Goal: Information Seeking & Learning: Learn about a topic

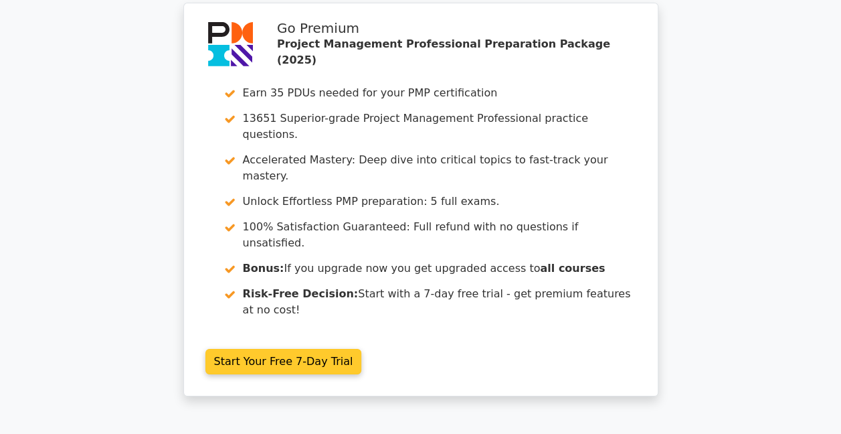
scroll to position [2456, 0]
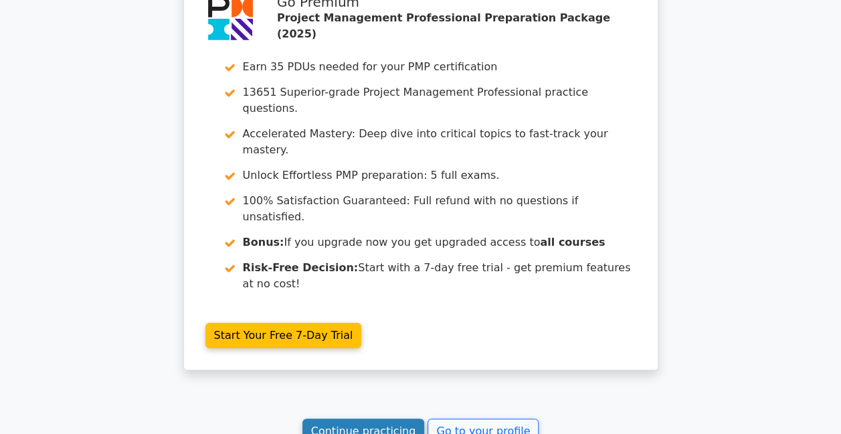
click at [372, 418] on link "Continue practicing" at bounding box center [363, 430] width 122 height 25
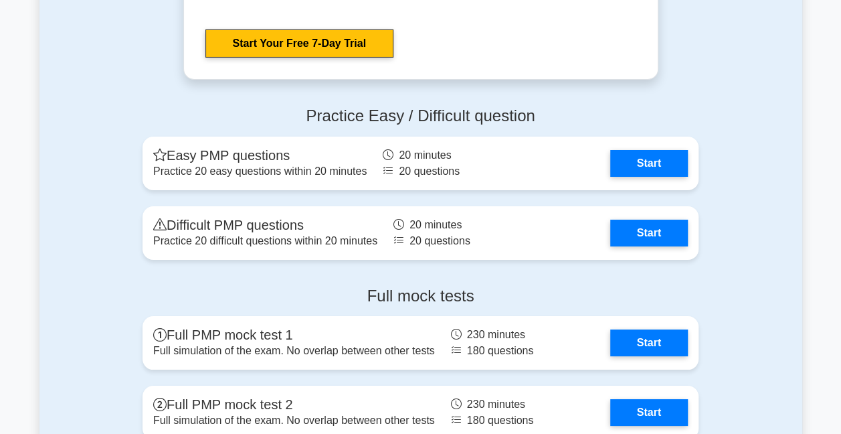
scroll to position [5019, 0]
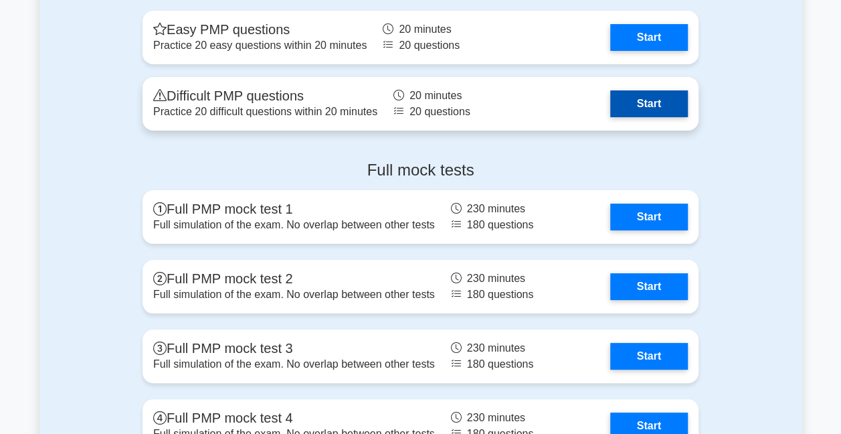
click at [648, 100] on link "Start" at bounding box center [649, 103] width 78 height 27
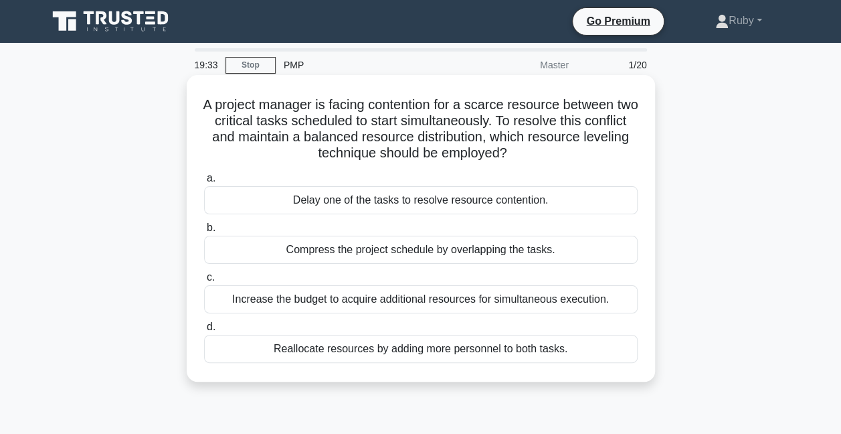
click at [543, 250] on div "Compress the project schedule by overlapping the tasks." at bounding box center [421, 250] width 434 height 28
click at [204, 232] on input "b. Compress the project schedule by overlapping the tasks." at bounding box center [204, 228] width 0 height 9
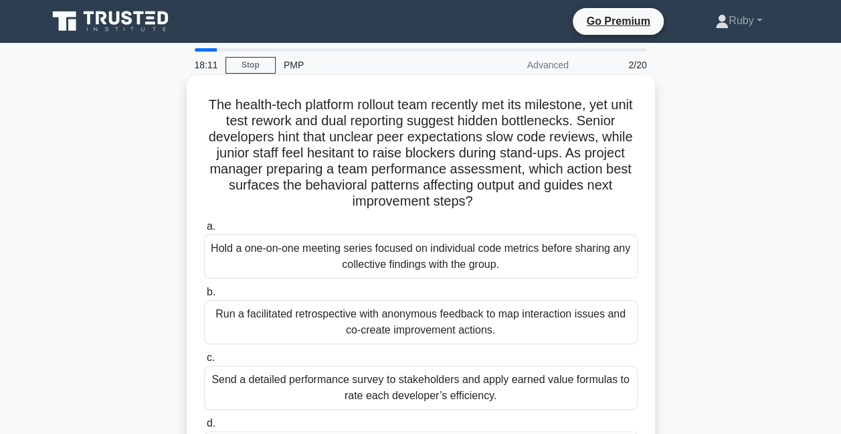
scroll to position [67, 0]
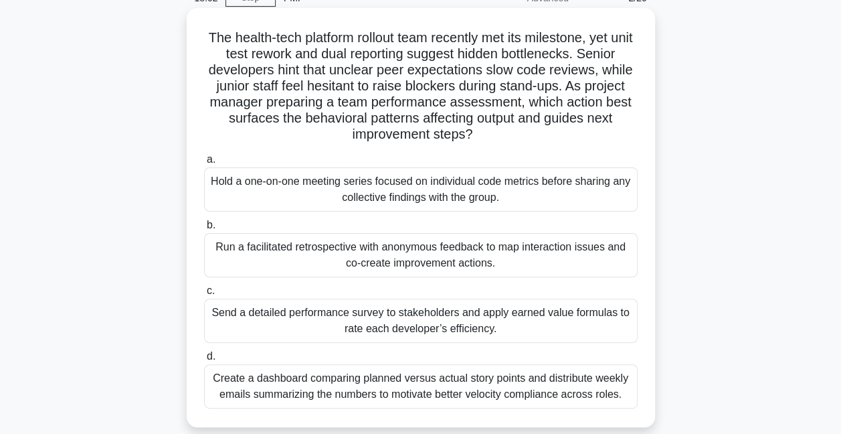
click at [256, 245] on div "Run a facilitated retrospective with anonymous feedback to map interaction issu…" at bounding box center [421, 255] width 434 height 44
click at [204, 230] on input "b. Run a facilitated retrospective with anonymous feedback to map interaction i…" at bounding box center [204, 225] width 0 height 9
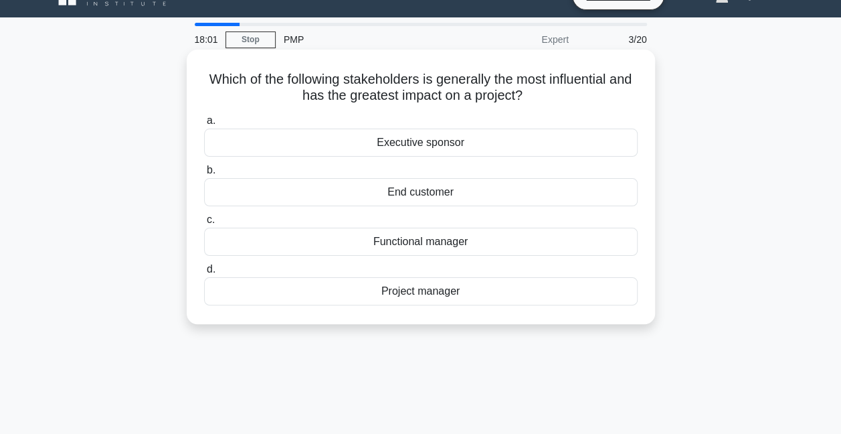
scroll to position [0, 0]
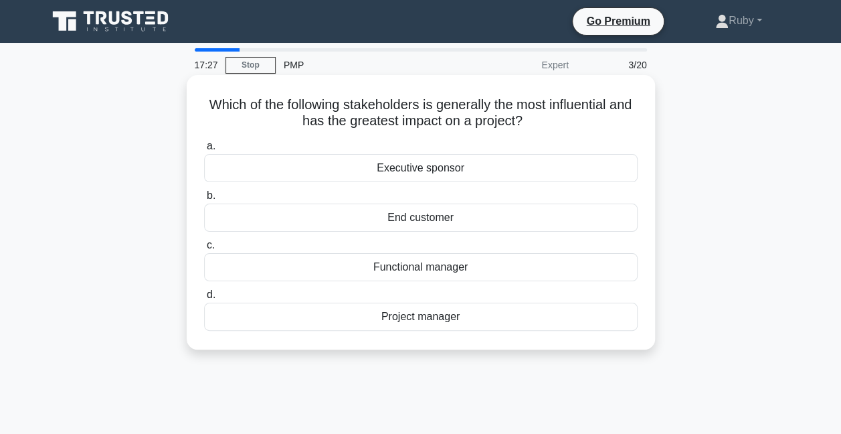
click at [296, 218] on div "End customer" at bounding box center [421, 217] width 434 height 28
click at [204, 200] on input "b. End customer" at bounding box center [204, 195] width 0 height 9
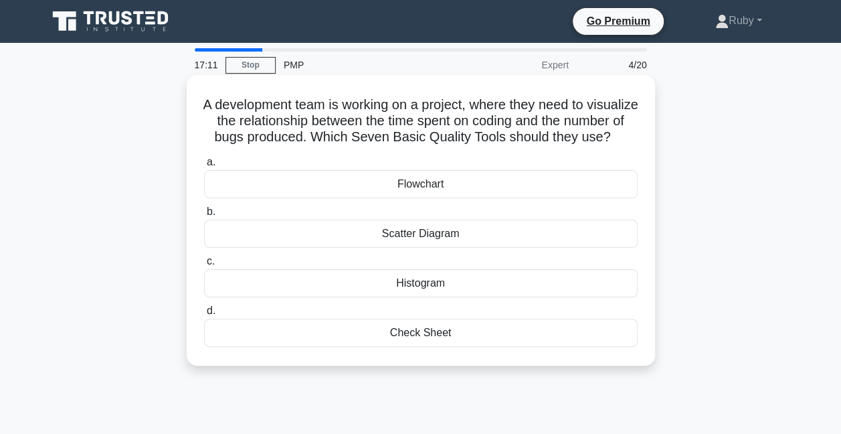
click at [437, 248] on div "Scatter Diagram" at bounding box center [421, 234] width 434 height 28
click at [204, 216] on input "b. Scatter Diagram" at bounding box center [204, 211] width 0 height 9
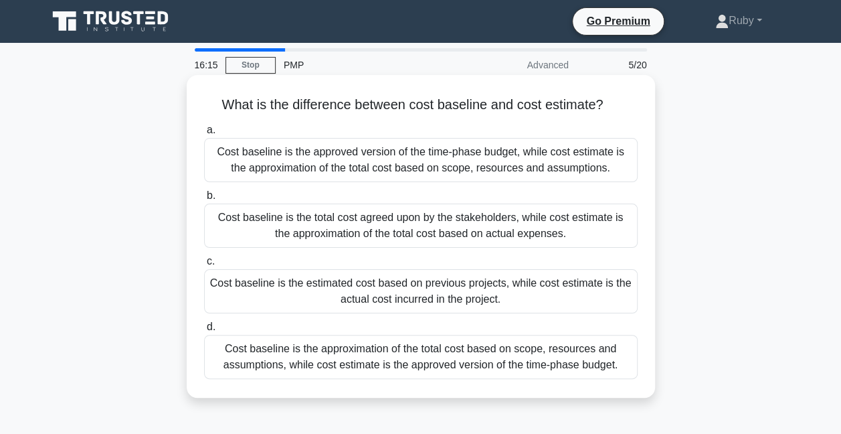
click at [258, 220] on div "Cost baseline is the total cost agreed upon by the stakeholders, while cost est…" at bounding box center [421, 225] width 434 height 44
click at [204, 200] on input "b. Cost baseline is the total cost agreed upon by the stakeholders, while cost …" at bounding box center [204, 195] width 0 height 9
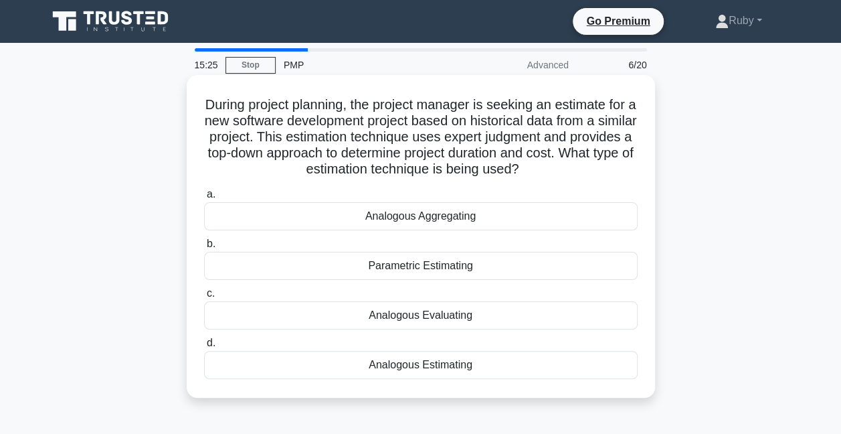
click at [446, 364] on div "Analogous Estimating" at bounding box center [421, 365] width 434 height 28
click at [204, 347] on input "d. Analogous Estimating" at bounding box center [204, 343] width 0 height 9
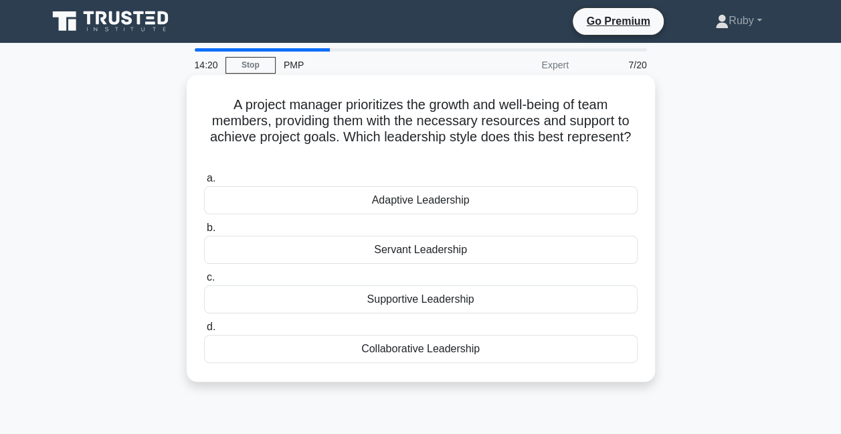
click at [414, 250] on div "Servant Leadership" at bounding box center [421, 250] width 434 height 28
click at [204, 232] on input "b. Servant Leadership" at bounding box center [204, 228] width 0 height 9
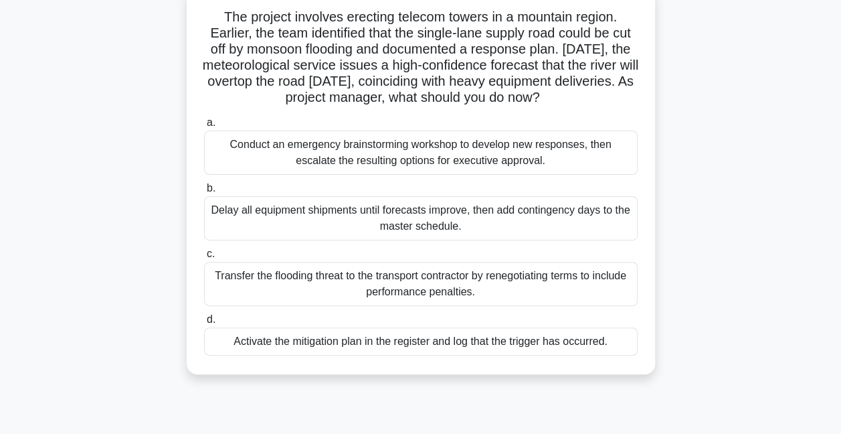
scroll to position [67, 0]
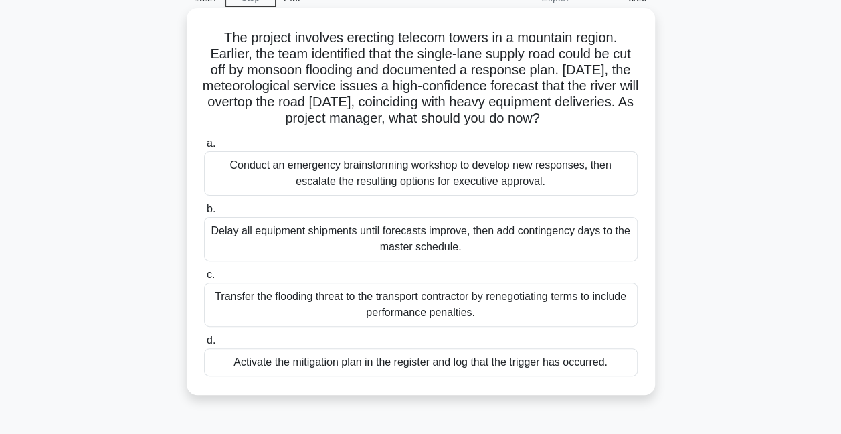
click at [502, 361] on div "Activate the mitigation plan in the register and log that the trigger has occur…" at bounding box center [421, 362] width 434 height 28
click at [204, 345] on input "d. Activate the mitigation plan in the register and log that the trigger has oc…" at bounding box center [204, 340] width 0 height 9
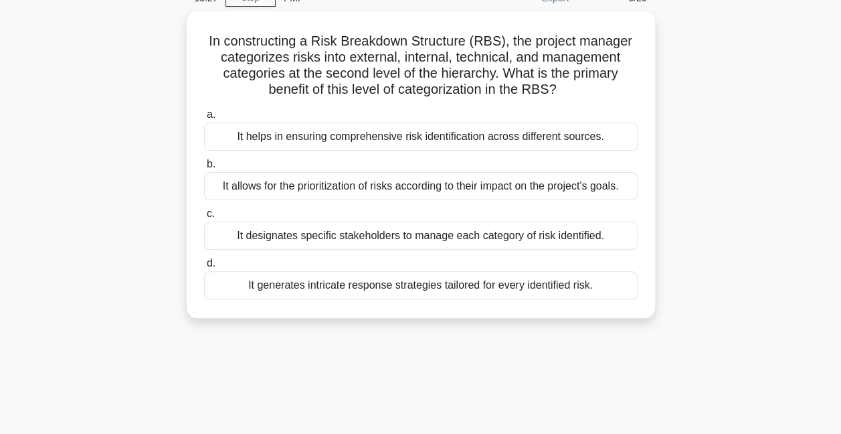
scroll to position [0, 0]
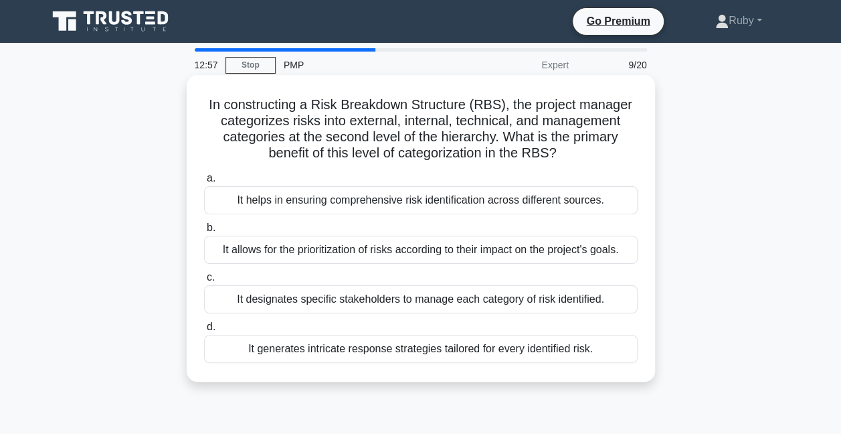
click at [228, 250] on div "It allows for the prioritization of risks according to their impact on the proj…" at bounding box center [421, 250] width 434 height 28
click at [204, 232] on input "b. It allows for the prioritization of risks according to their impact on the p…" at bounding box center [204, 228] width 0 height 9
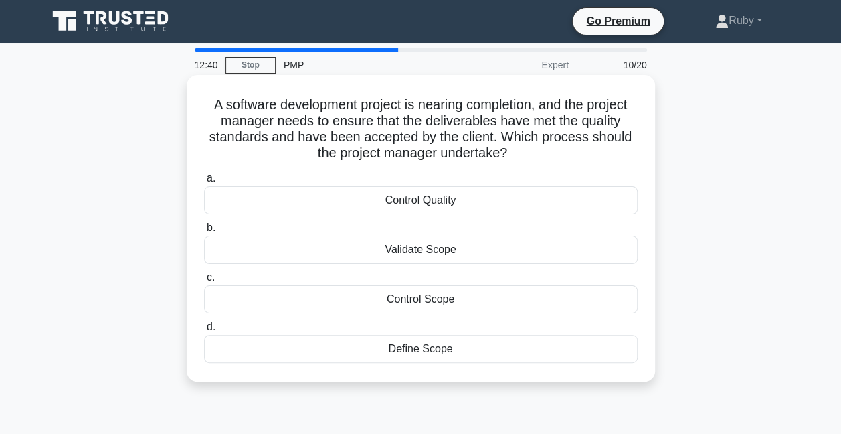
click at [388, 206] on div "Control Quality" at bounding box center [421, 200] width 434 height 28
click at [204, 183] on input "a. Control Quality" at bounding box center [204, 178] width 0 height 9
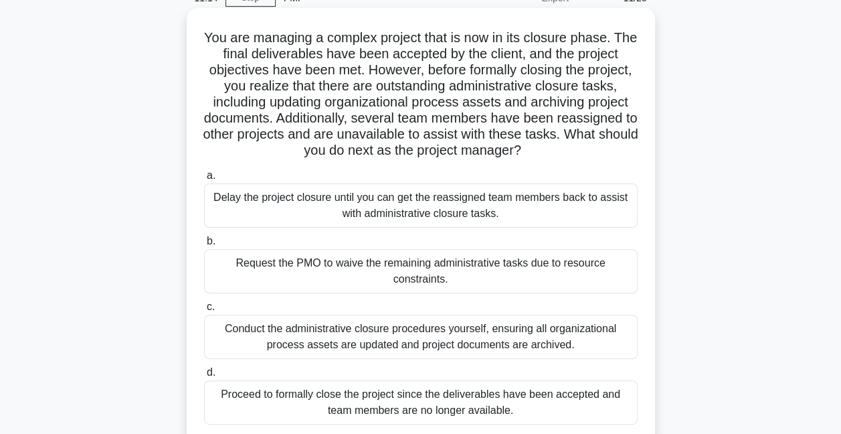
scroll to position [134, 0]
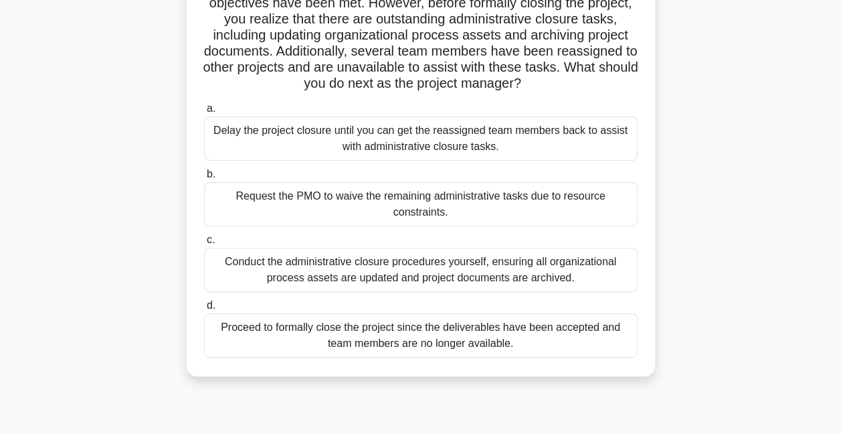
click at [349, 266] on div "Conduct the administrative closure procedures yourself, ensuring all organizati…" at bounding box center [421, 270] width 434 height 44
click at [204, 244] on input "c. Conduct the administrative closure procedures yourself, ensuring all organiz…" at bounding box center [204, 240] width 0 height 9
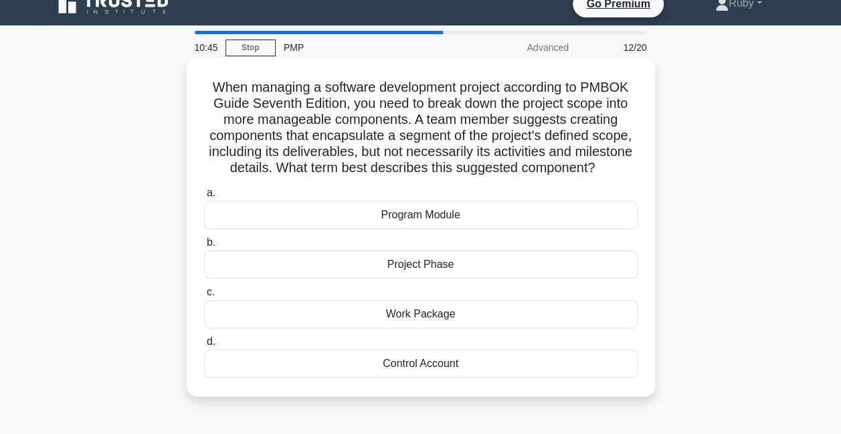
scroll to position [0, 0]
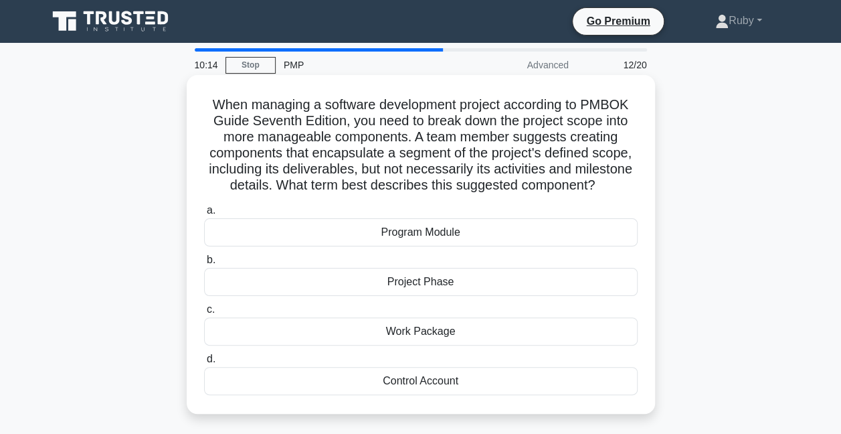
click at [433, 281] on div "Project Phase" at bounding box center [421, 282] width 434 height 28
click at [204, 264] on input "b. Project Phase" at bounding box center [204, 260] width 0 height 9
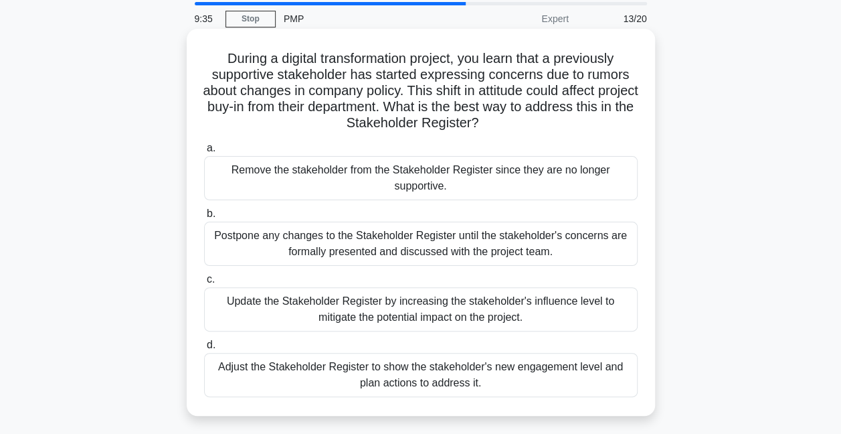
scroll to position [67, 0]
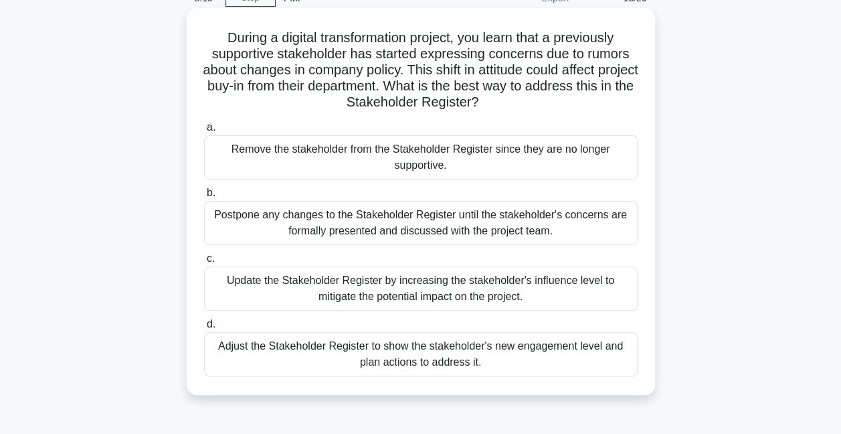
click at [367, 233] on div "Postpone any changes to the Stakeholder Register until the stakeholder's concer…" at bounding box center [421, 223] width 434 height 44
click at [204, 197] on input "b. Postpone any changes to the Stakeholder Register until the stakeholder's con…" at bounding box center [204, 193] width 0 height 9
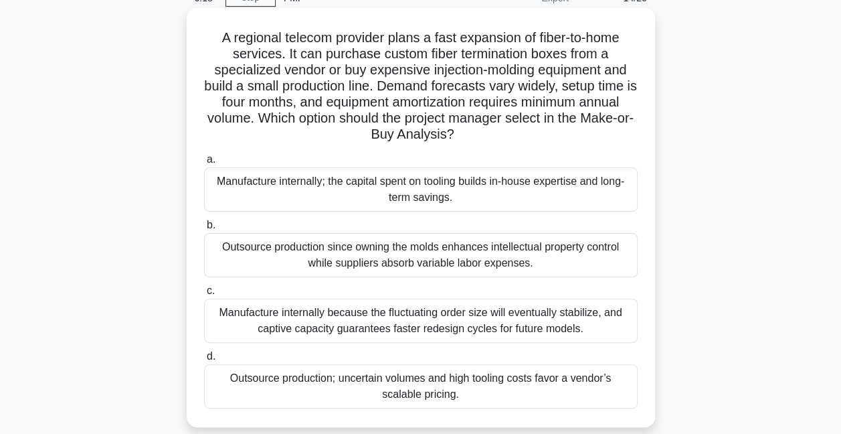
click at [283, 250] on div "Outsource production since owning the molds enhances intellectual property cont…" at bounding box center [421, 255] width 434 height 44
click at [204, 230] on input "b. Outsource production since owning the molds enhances intellectual property c…" at bounding box center [204, 225] width 0 height 9
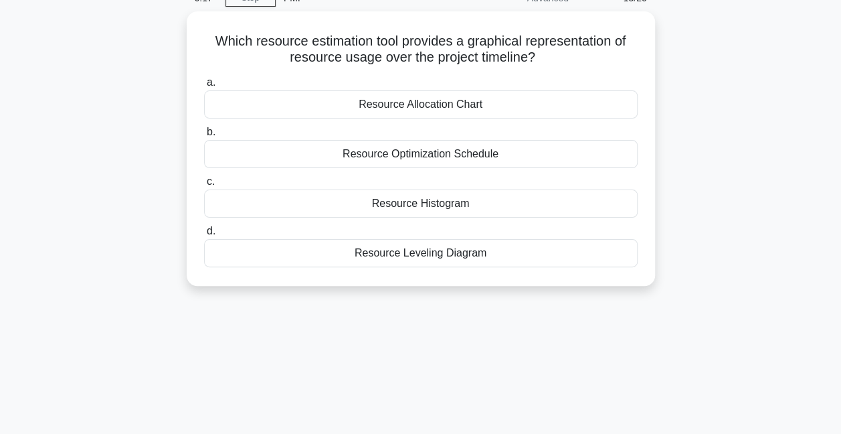
scroll to position [0, 0]
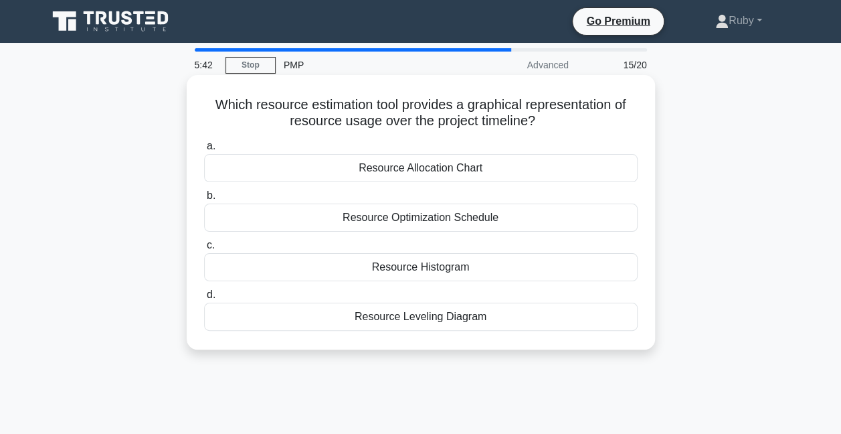
click at [402, 177] on div "Resource Allocation Chart" at bounding box center [421, 168] width 434 height 28
click at [424, 168] on div "Resource Allocation Chart" at bounding box center [421, 168] width 434 height 28
click at [204, 151] on input "a. Resource Allocation Chart" at bounding box center [204, 146] width 0 height 9
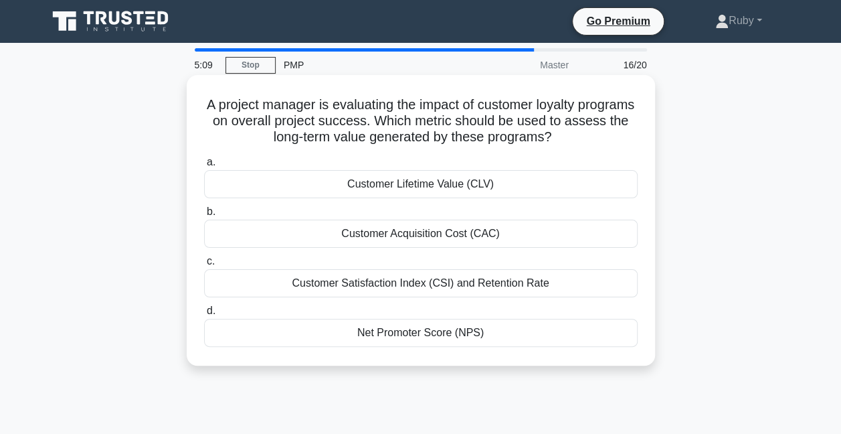
click at [434, 337] on div "Net Promoter Score (NPS)" at bounding box center [421, 333] width 434 height 28
click at [204, 315] on input "d. Net Promoter Score (NPS)" at bounding box center [204, 311] width 0 height 9
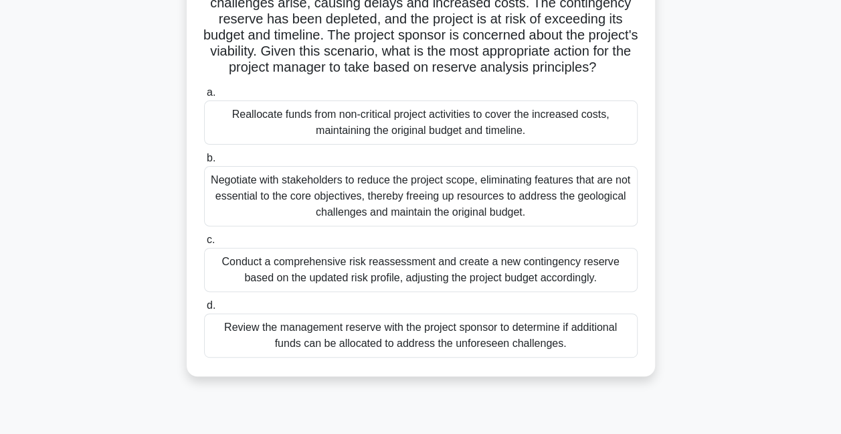
scroll to position [67, 0]
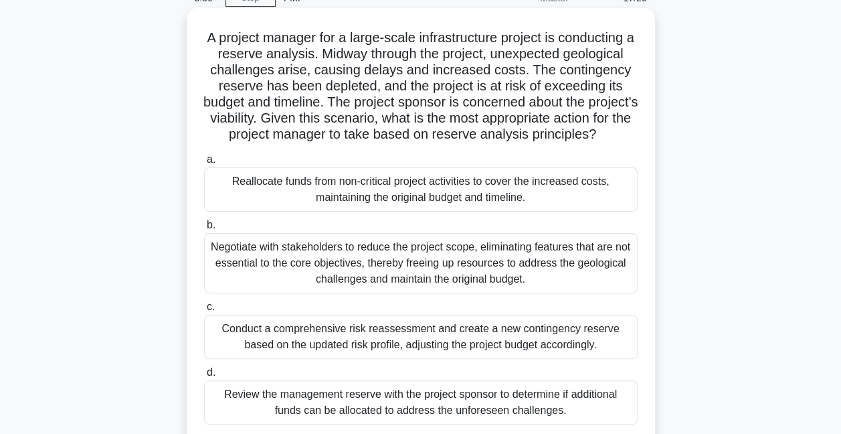
click at [308, 420] on div "Review the management reserve with the project sponsor to determine if addition…" at bounding box center [421, 402] width 434 height 44
click at [204, 377] on input "d. Review the management reserve with the project sponsor to determine if addit…" at bounding box center [204, 372] width 0 height 9
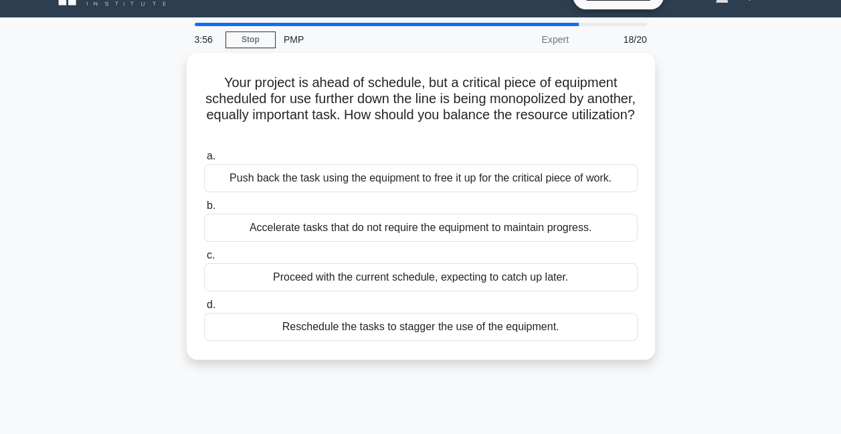
scroll to position [0, 0]
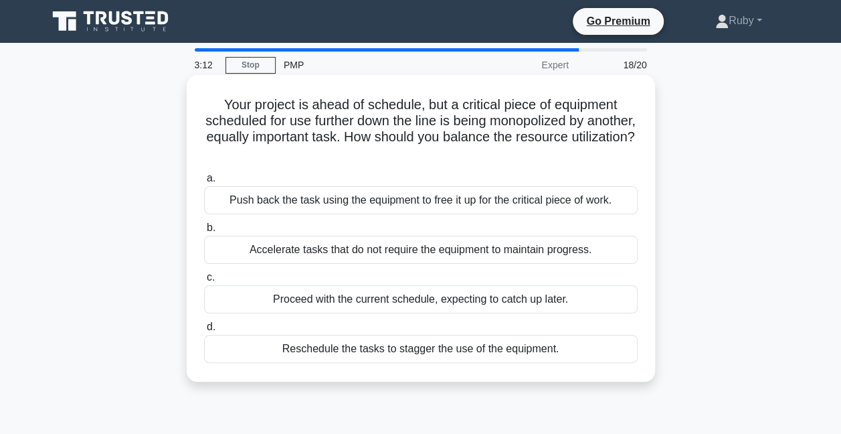
click at [332, 351] on div "Reschedule the tasks to stagger the use of the equipment." at bounding box center [421, 349] width 434 height 28
click at [204, 331] on input "d. Reschedule the tasks to stagger the use of the equipment." at bounding box center [204, 327] width 0 height 9
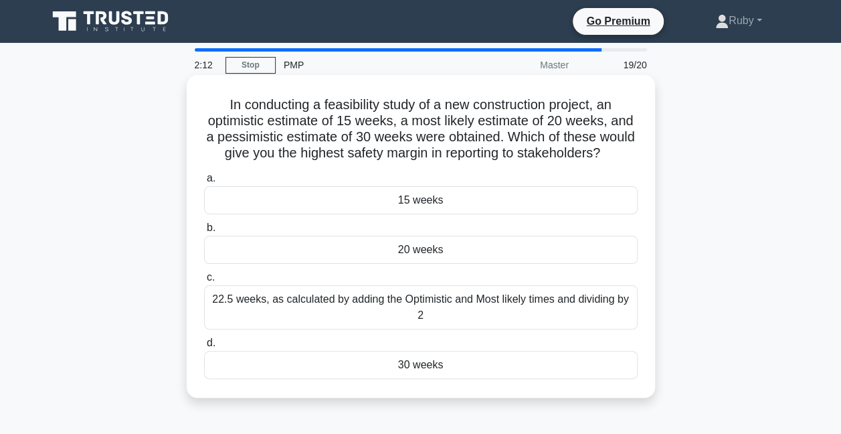
click at [323, 264] on div "20 weeks" at bounding box center [421, 250] width 434 height 28
click at [204, 232] on input "b. 20 weeks" at bounding box center [204, 228] width 0 height 9
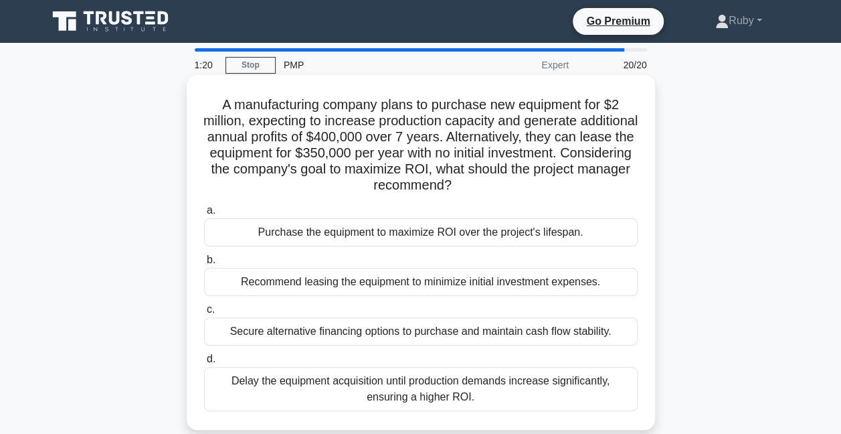
click at [328, 240] on div "Purchase the equipment to maximize ROI over the project's lifespan." at bounding box center [421, 232] width 434 height 28
click at [204, 215] on input "a. Purchase the equipment to maximize ROI over the project's lifespan." at bounding box center [204, 210] width 0 height 9
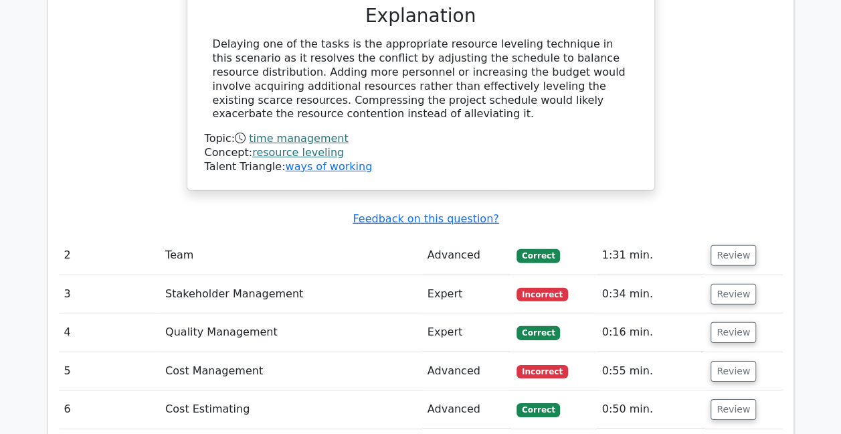
scroll to position [1941, 0]
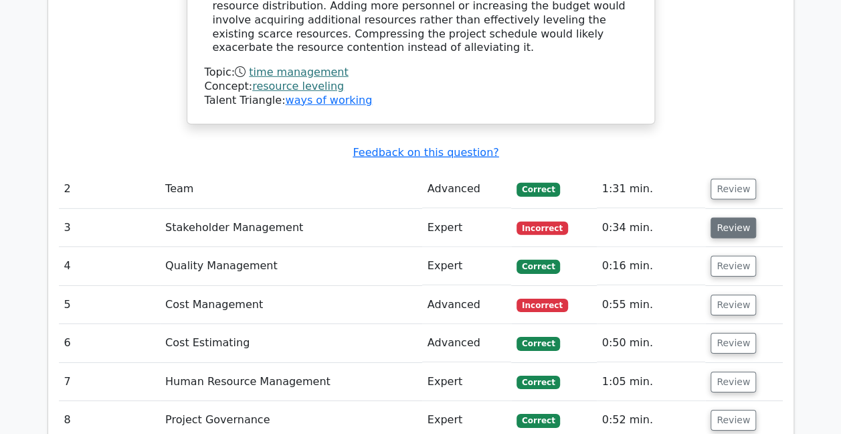
click at [733, 218] on button "Review" at bounding box center [734, 228] width 46 height 21
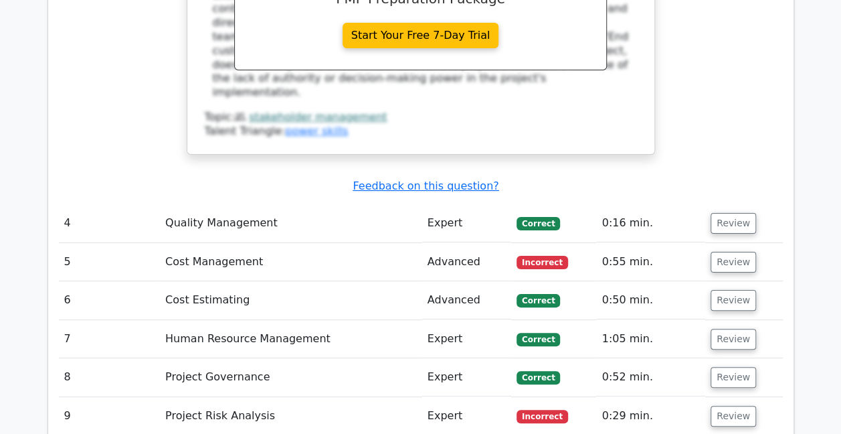
scroll to position [2543, 0]
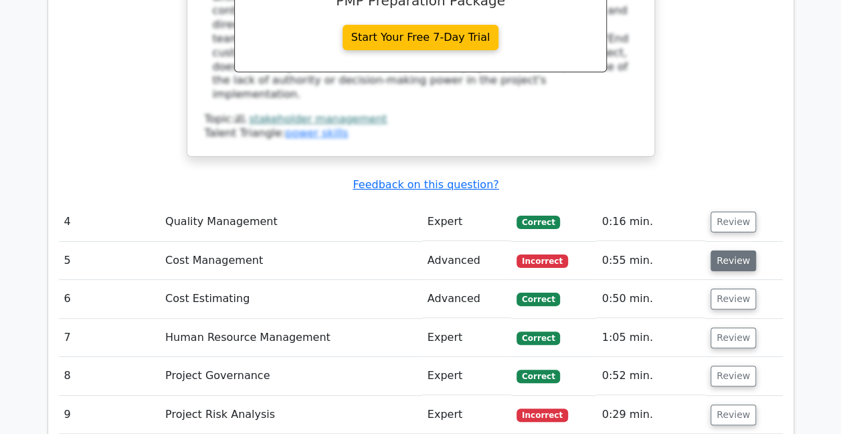
click at [732, 250] on button "Review" at bounding box center [734, 260] width 46 height 21
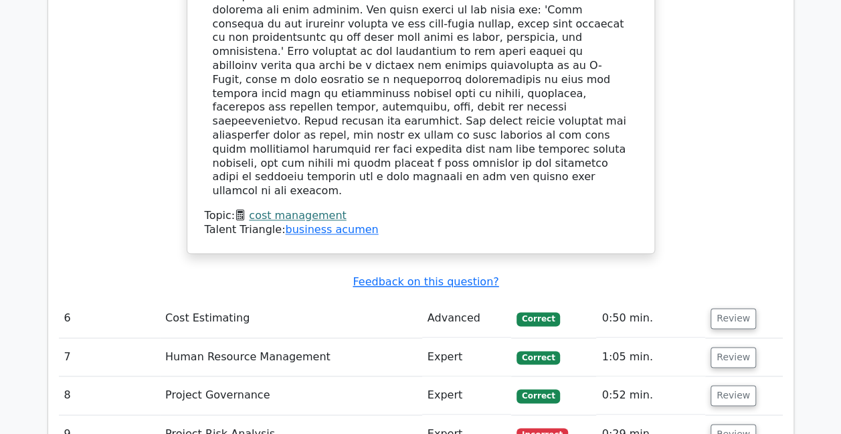
scroll to position [3212, 0]
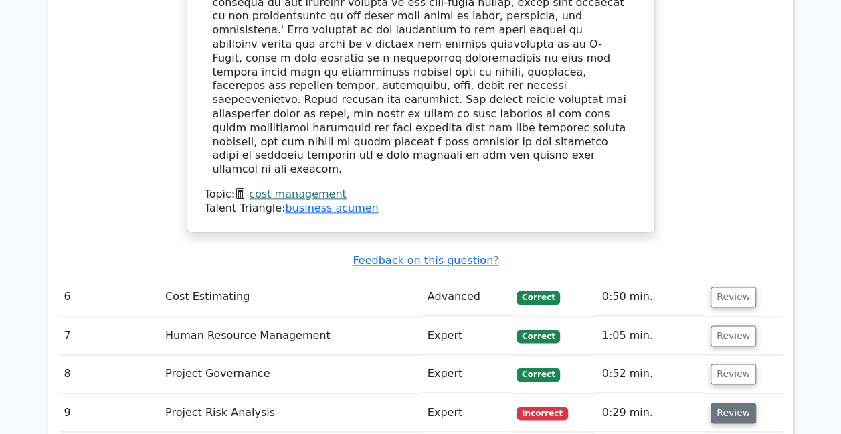
click at [727, 402] on button "Review" at bounding box center [734, 412] width 46 height 21
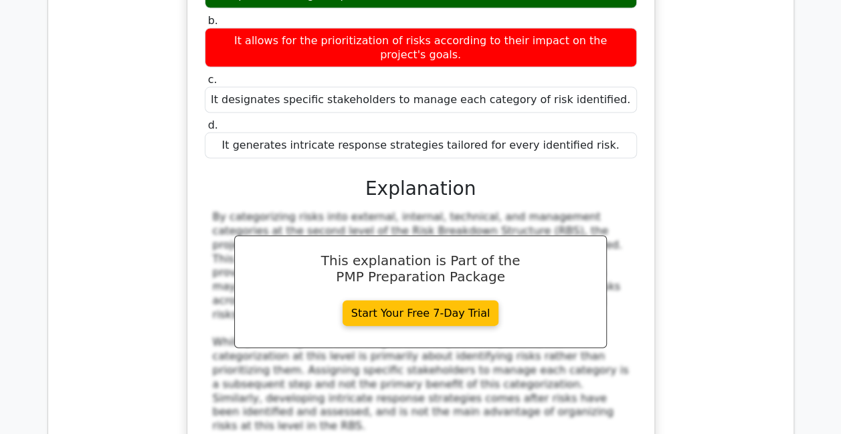
scroll to position [3882, 0]
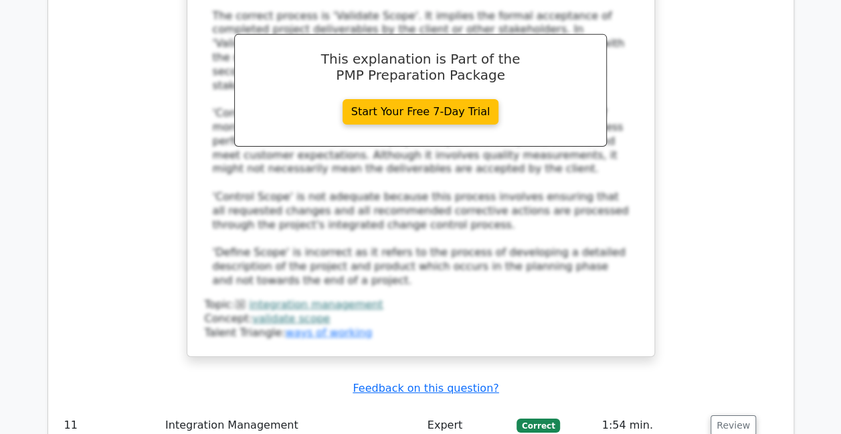
scroll to position [4685, 0]
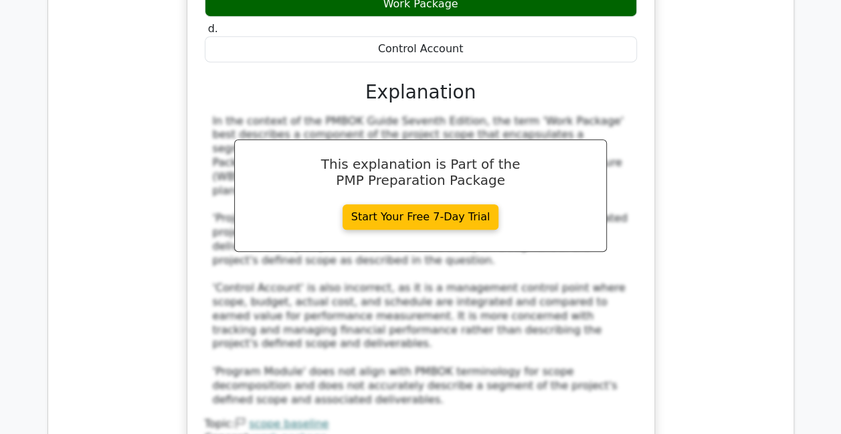
scroll to position [5488, 0]
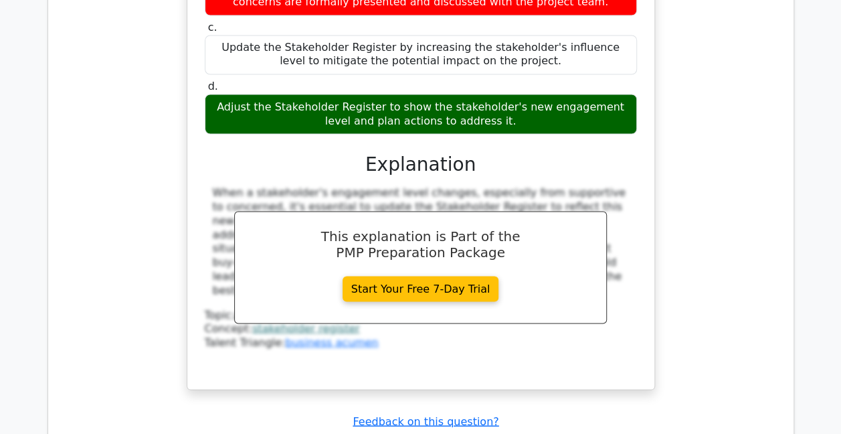
scroll to position [6224, 0]
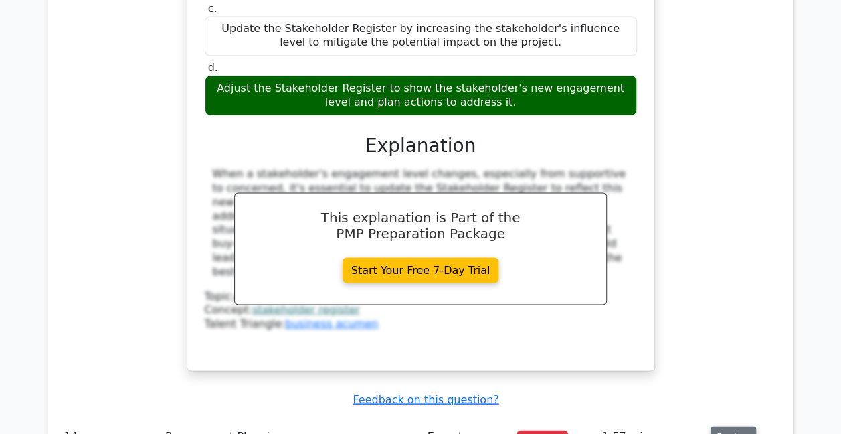
click at [726, 426] on button "Review" at bounding box center [734, 436] width 46 height 21
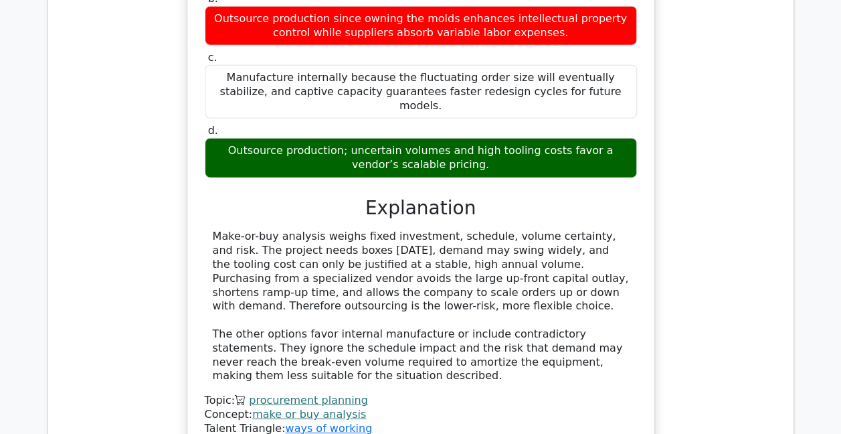
scroll to position [6893, 0]
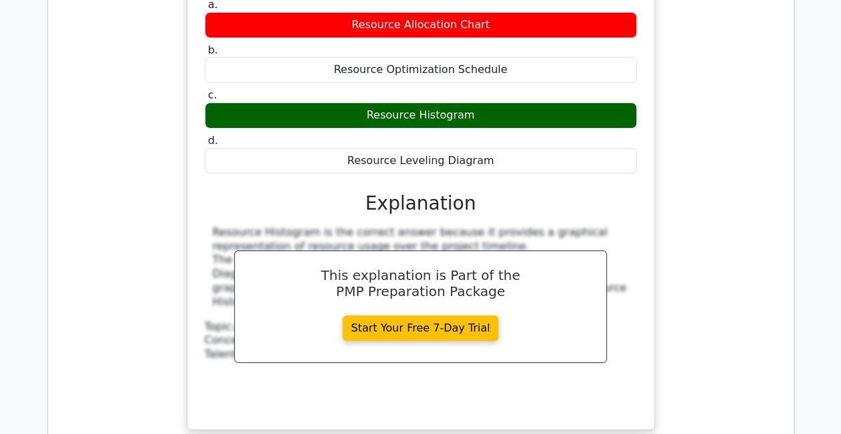
scroll to position [7495, 0]
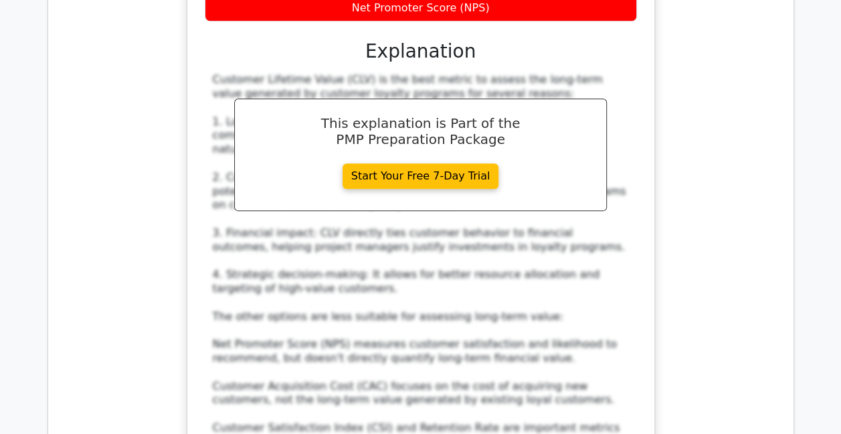
scroll to position [8365, 0]
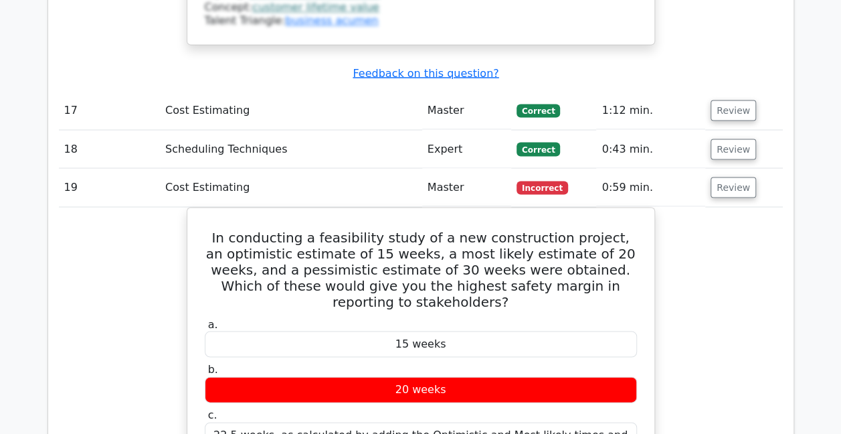
scroll to position [8834, 0]
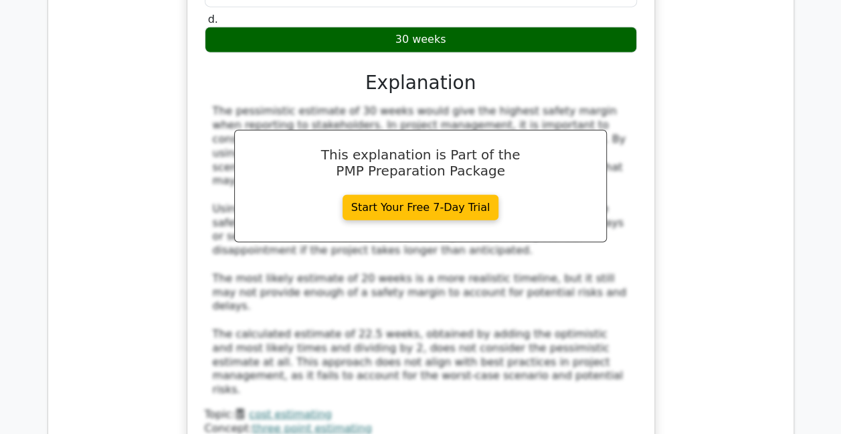
scroll to position [9503, 0]
